Goal: Navigation & Orientation: Find specific page/section

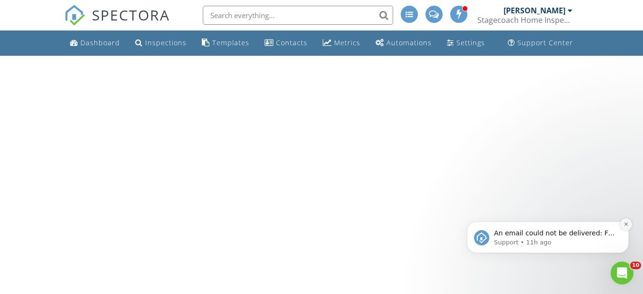
click at [625, 222] on icon "Dismiss notification" at bounding box center [626, 223] width 5 height 5
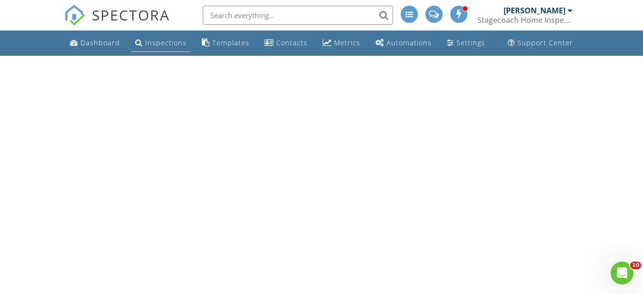
click at [158, 41] on div "Inspections" at bounding box center [165, 42] width 41 height 9
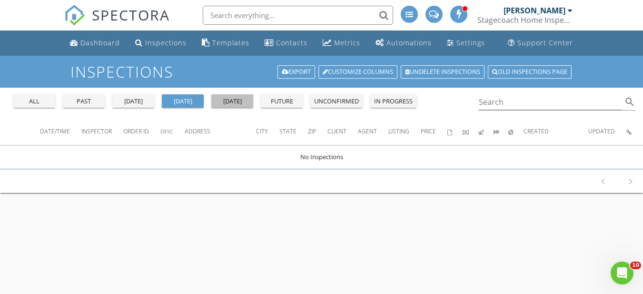
click at [232, 98] on div "tomorrow" at bounding box center [232, 102] width 34 height 10
click at [287, 102] on div "future" at bounding box center [282, 102] width 34 height 10
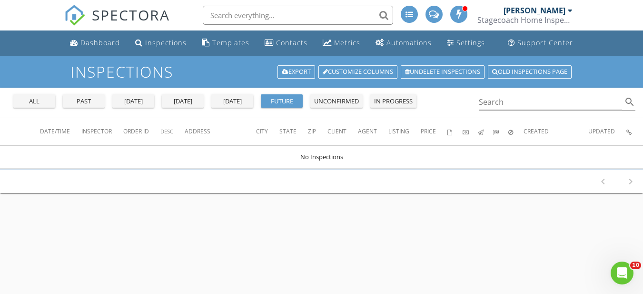
click at [343, 99] on div "unconfirmed" at bounding box center [336, 102] width 45 height 10
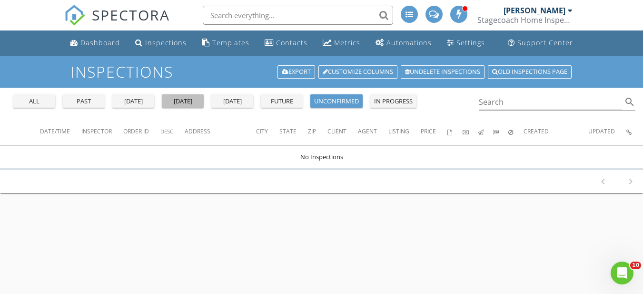
click at [181, 99] on div "[DATE]" at bounding box center [183, 102] width 34 height 10
click at [99, 41] on div "Dashboard" at bounding box center [100, 42] width 40 height 9
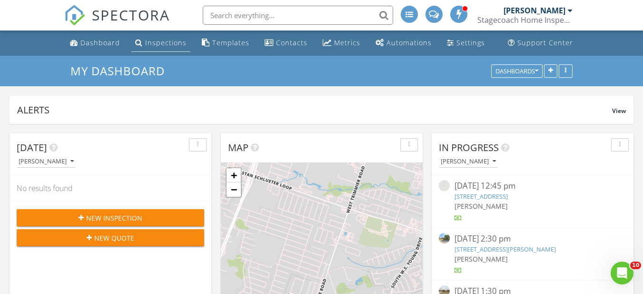
click at [160, 40] on div "Inspections" at bounding box center [165, 42] width 41 height 9
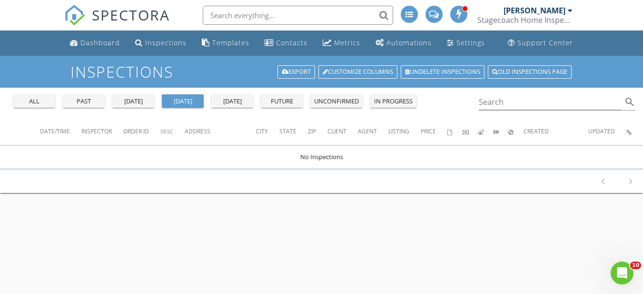
click at [133, 99] on div "yesterday" at bounding box center [133, 102] width 34 height 10
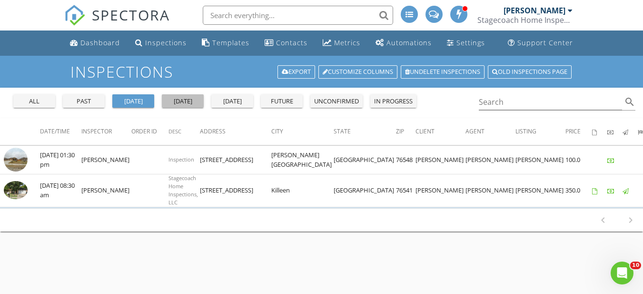
click at [184, 100] on div "[DATE]" at bounding box center [183, 102] width 34 height 10
